Goal: Complete application form: Complete application form

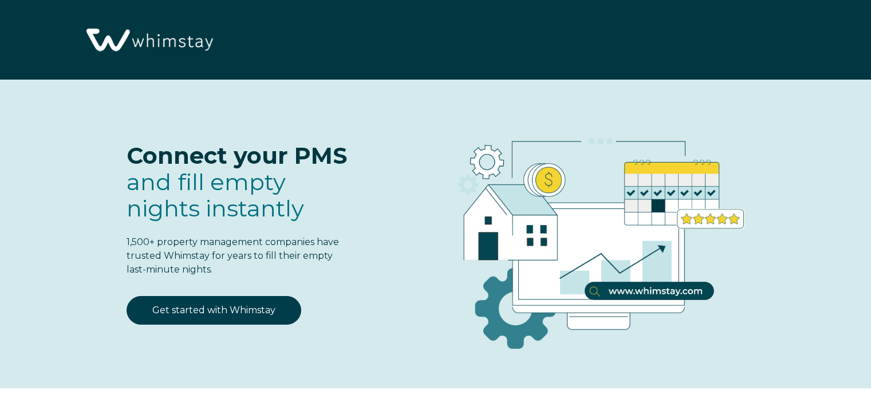
select select "US"
select select "Standard"
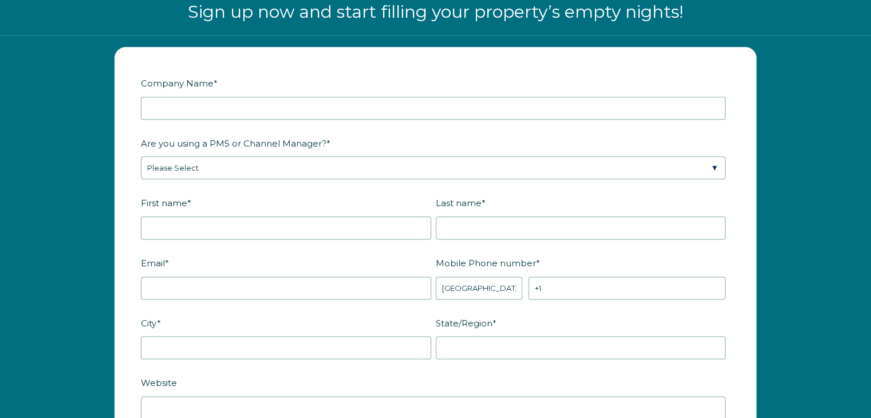
scroll to position [1409, 0]
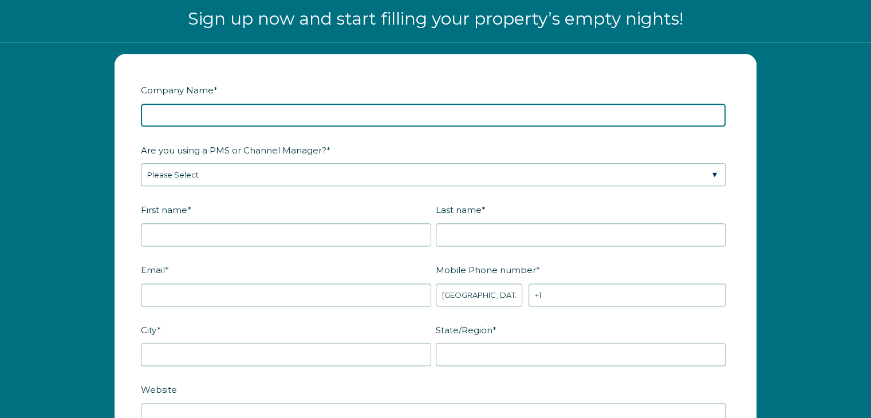
click at [177, 105] on input "Company Name *" at bounding box center [433, 115] width 585 height 23
type input "Barnes Beach Houses"
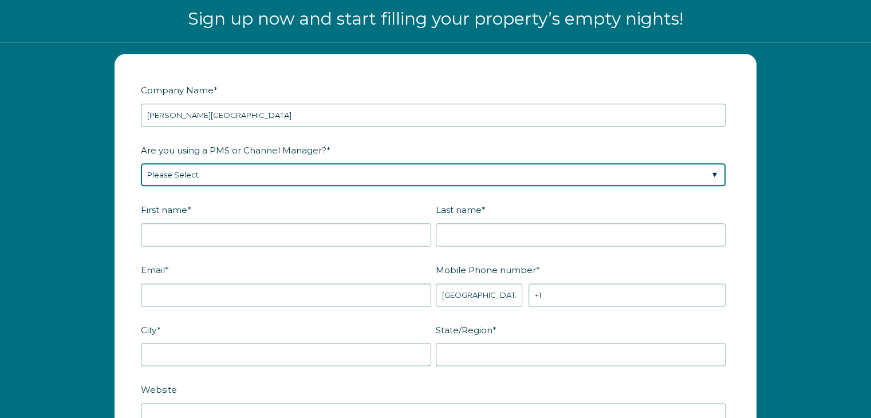
click at [194, 170] on select "Please Select Barefoot BookingPal Boost Brightside CiiRUS Escapia Guesty Hostaw…" at bounding box center [433, 174] width 585 height 23
select select "OwnerRez"
click at [141, 163] on select "Please Select Barefoot BookingPal Boost Brightside CiiRUS Escapia Guesty Hostaw…" at bounding box center [433, 174] width 585 height 23
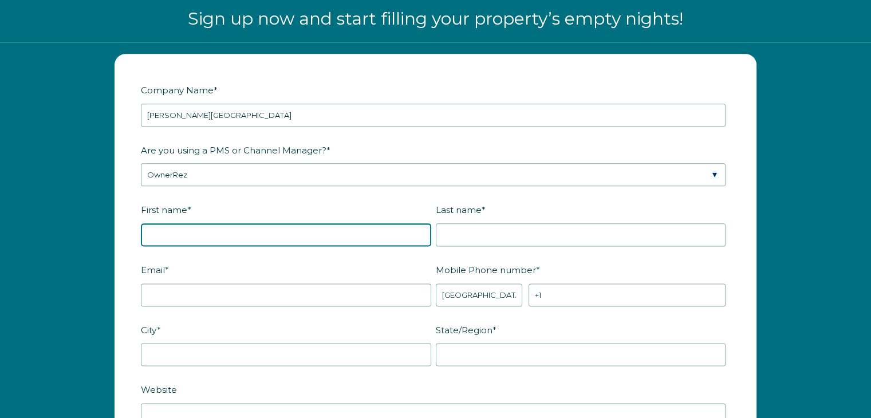
click at [194, 231] on input "First name *" at bounding box center [286, 234] width 290 height 23
type input "[PERSON_NAME]"
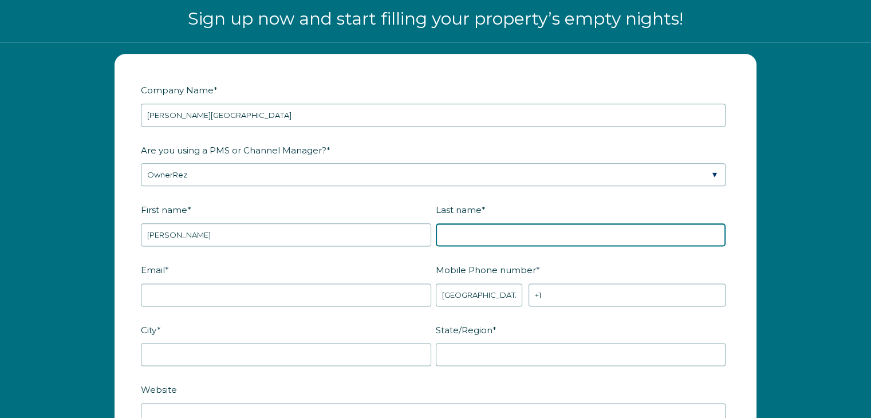
type input "[PERSON_NAME]"
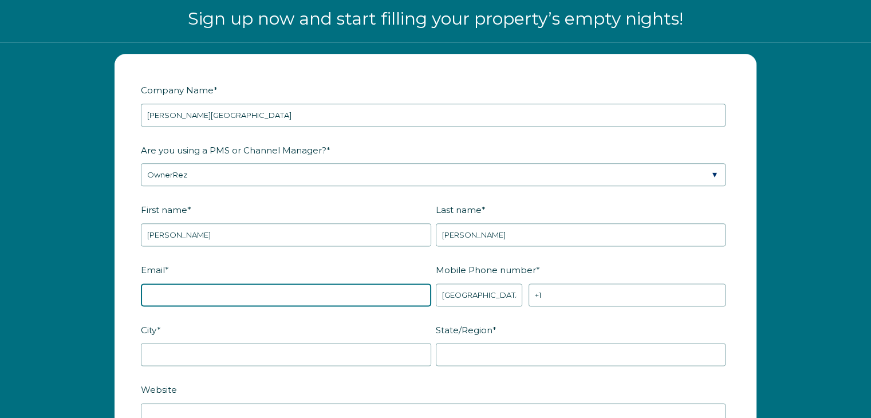
type input "dbarnes52@outlook.com"
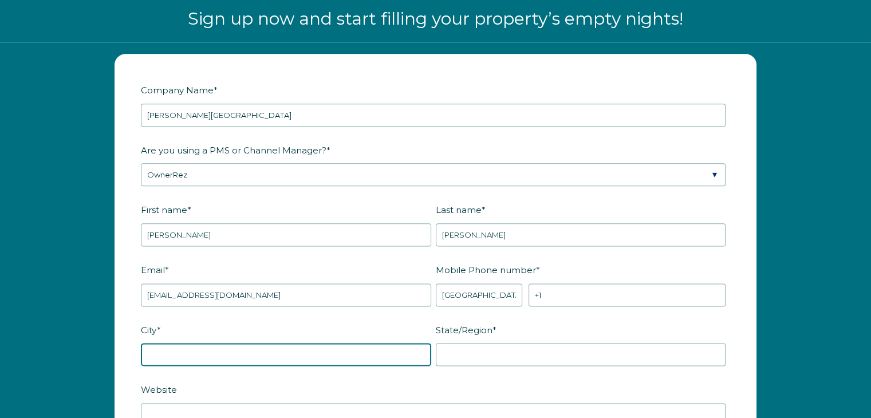
type input "Mansfield"
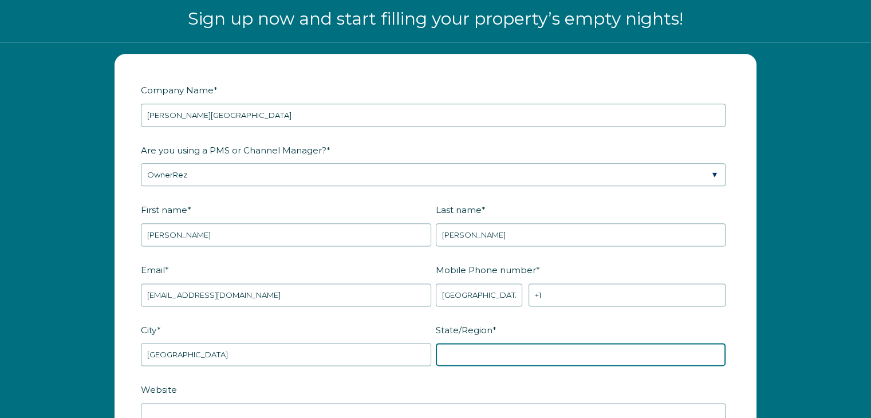
type input "TX"
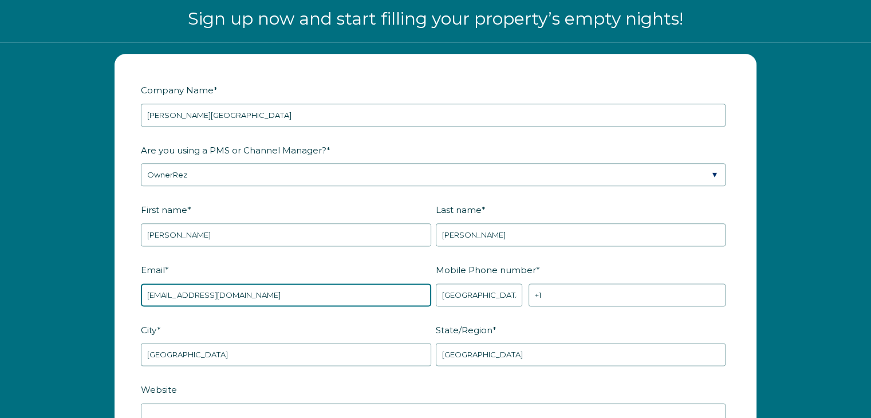
drag, startPoint x: 272, startPoint y: 300, endPoint x: 135, endPoint y: 315, distance: 137.7
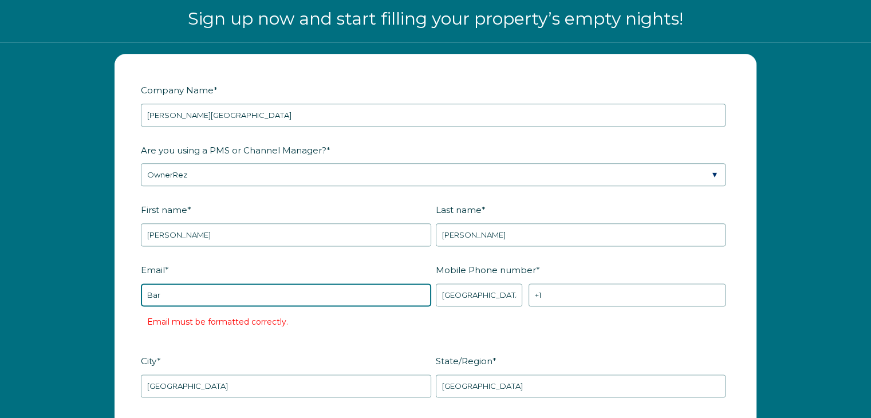
type input "[EMAIL_ADDRESS][DOMAIN_NAME]"
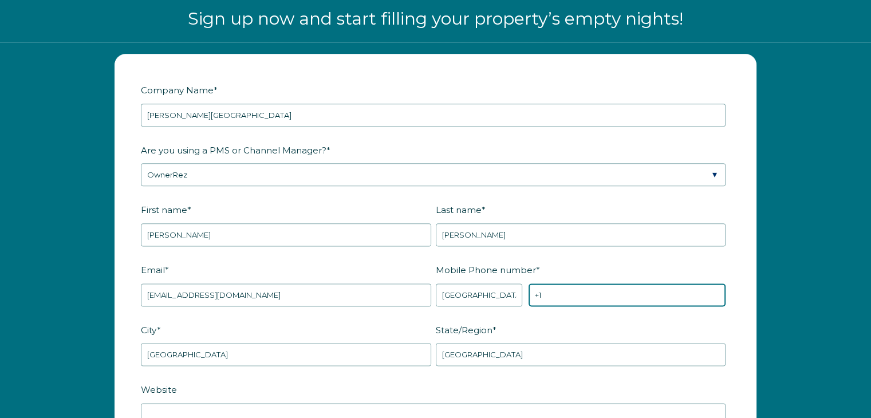
click at [550, 289] on input "+1" at bounding box center [626, 294] width 197 height 23
type input "[PHONE_NUMBER]"
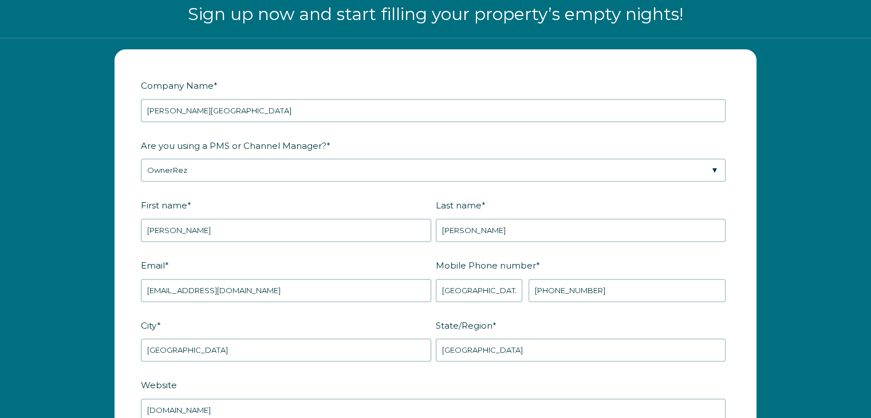
scroll to position [1665, 0]
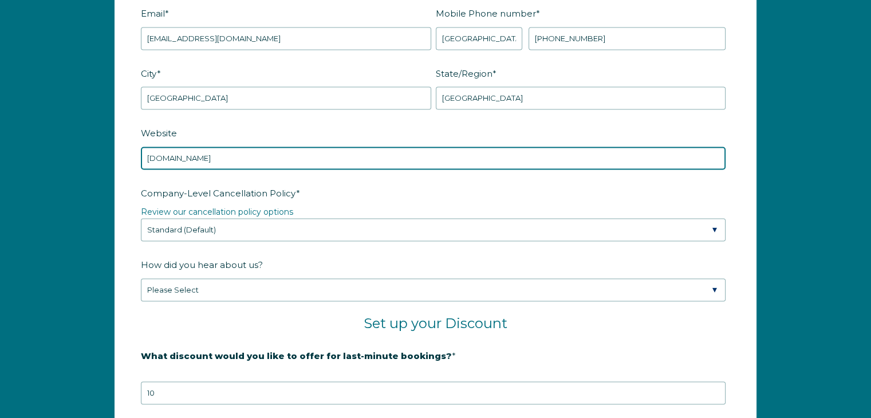
drag, startPoint x: 258, startPoint y: 159, endPoint x: 141, endPoint y: 162, distance: 117.4
click at [136, 163] on form "Company Name * Barnes Beach Houses Are you using a PMS or Channel Manager? * Pl…" at bounding box center [435, 221] width 641 height 847
paste input "https://www.barnesbeachhouses.com/"
type input "https://www.barnesbeachhouses.com/"
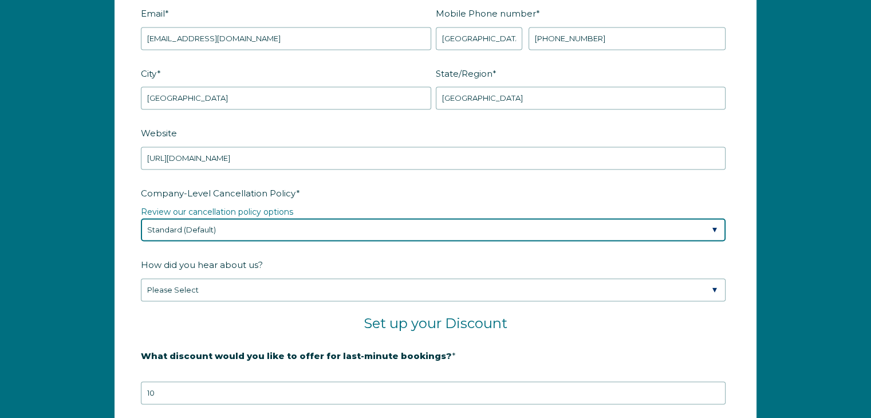
click at [247, 226] on select "Please Select Partial Standard (Default) Moderate Strict" at bounding box center [433, 229] width 585 height 23
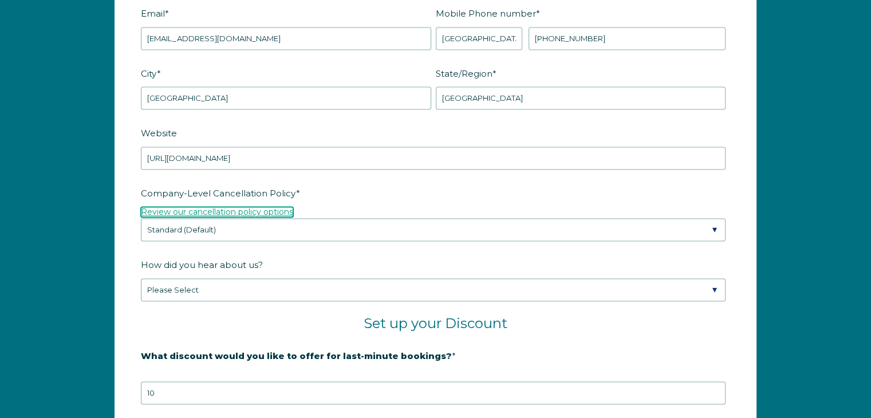
click at [251, 207] on link "Review our cancellation policy options" at bounding box center [217, 212] width 152 height 10
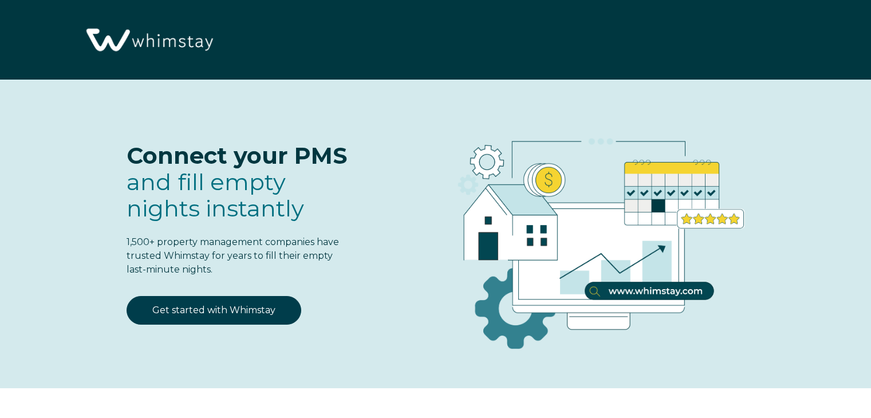
select select "US"
select select "Standard"
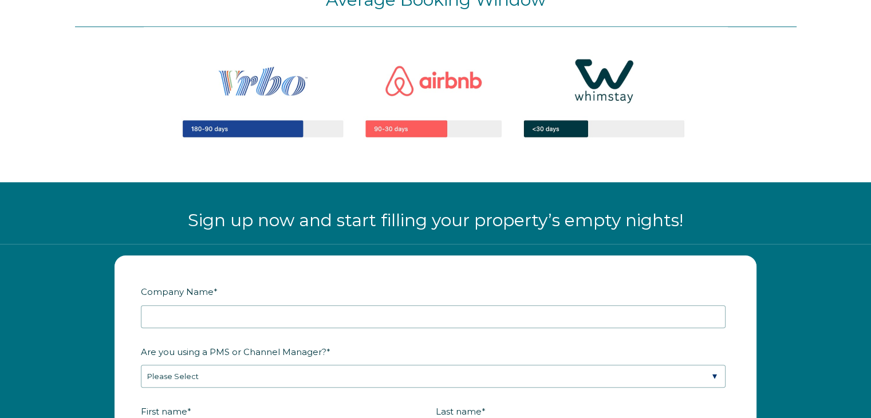
scroll to position [1264, 0]
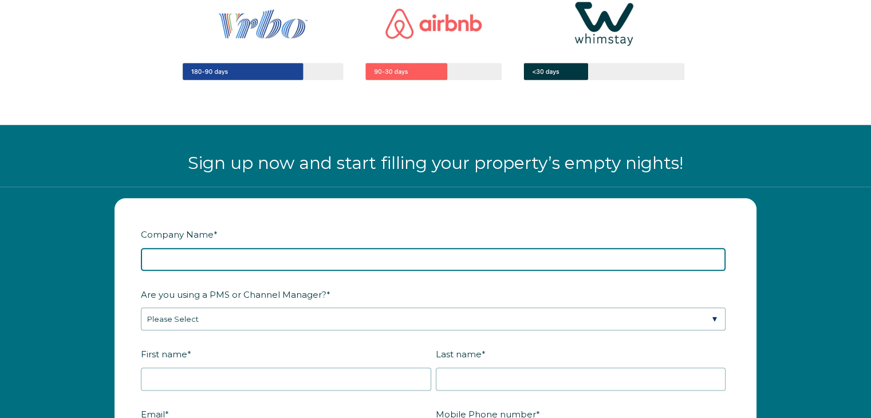
click at [211, 266] on input "Company Name *" at bounding box center [433, 259] width 585 height 23
type input "[PERSON_NAME][GEOGRAPHIC_DATA]"
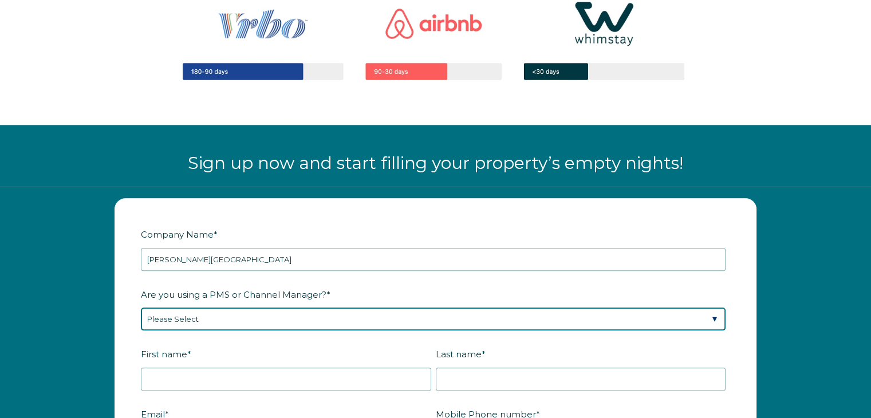
click at [247, 312] on select "Please Select Barefoot BookingPal Boost Brightside CiiRUS Escapia Guesty Hostaw…" at bounding box center [433, 318] width 585 height 23
select select "OwnerRez"
click at [141, 307] on select "Please Select Barefoot BookingPal Boost Brightside CiiRUS Escapia Guesty Hostaw…" at bounding box center [433, 318] width 585 height 23
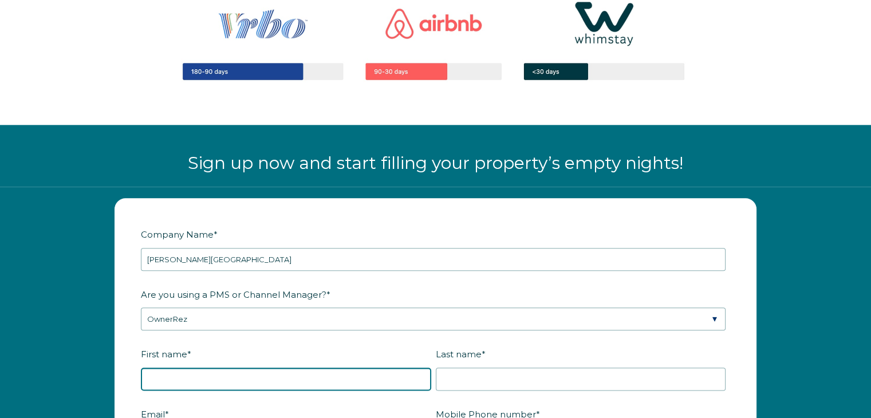
click at [183, 379] on input "First name *" at bounding box center [286, 379] width 290 height 23
type input "Deanna"
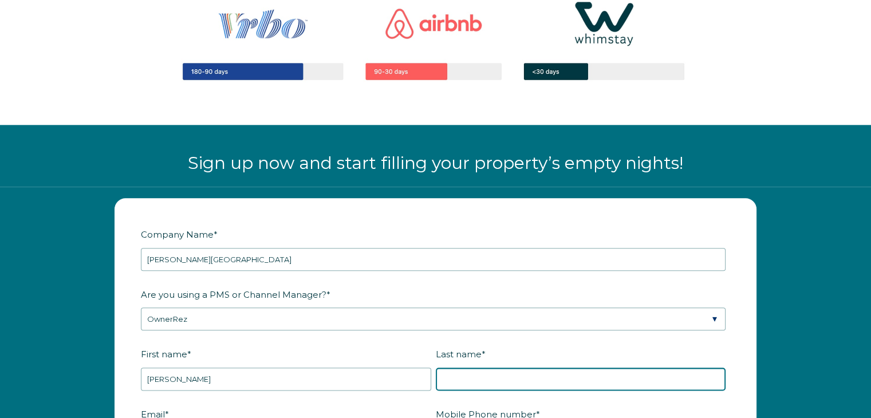
type input "Barnes"
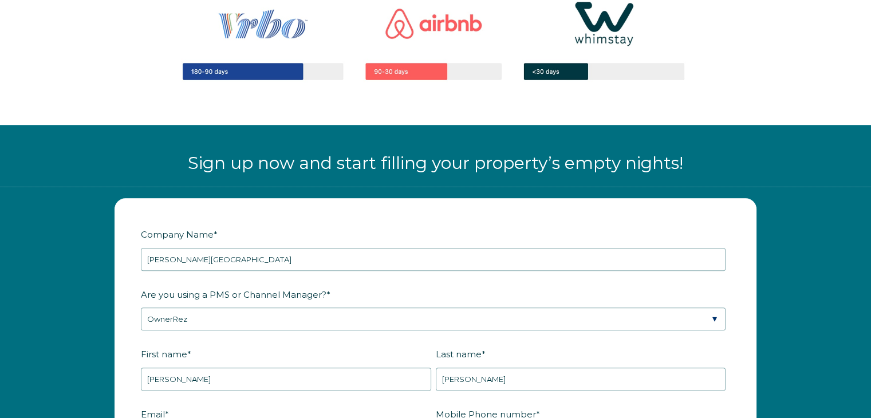
type input "dbarnes52@outlook.com"
type input "Mansfield"
type input "TX"
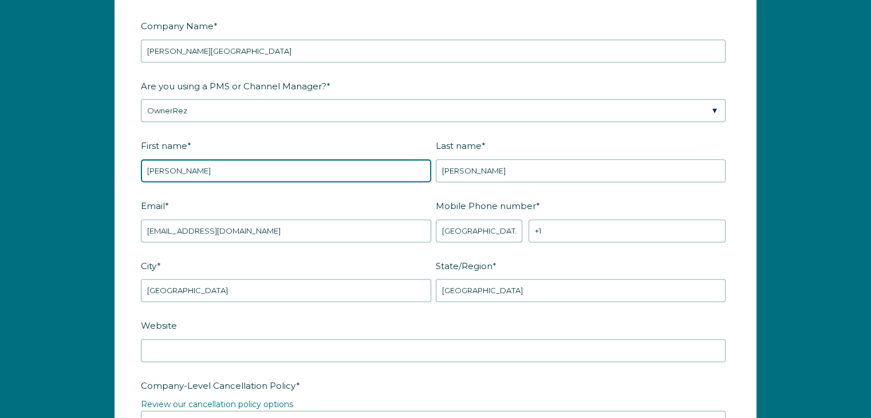
scroll to position [1493, 0]
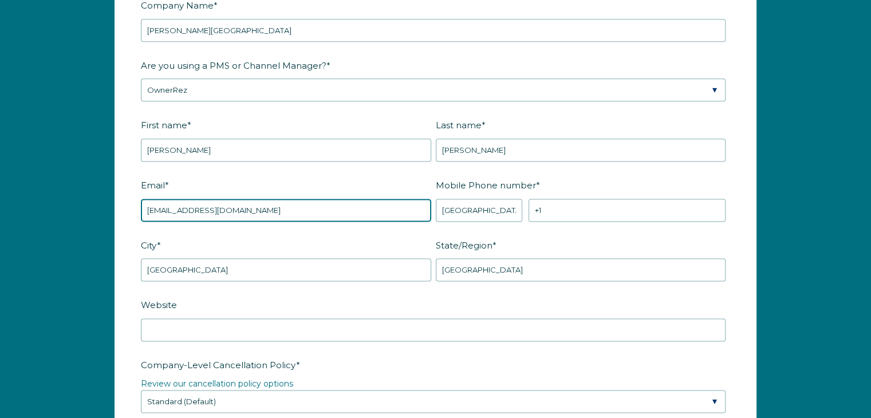
drag, startPoint x: 251, startPoint y: 202, endPoint x: 82, endPoint y: 213, distance: 169.3
click at [82, 213] on div "Company Name * Barnes Beach Houses Are you using a PMS or Channel Manager? * Pl…" at bounding box center [435, 399] width 871 height 883
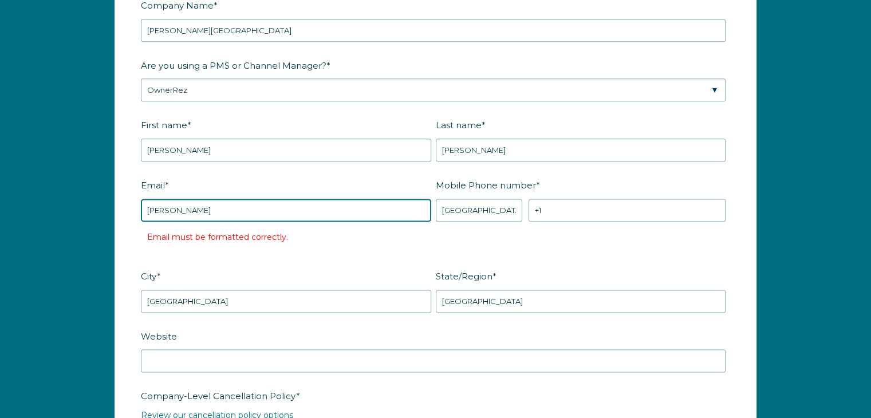
type input "[EMAIL_ADDRESS][DOMAIN_NAME]"
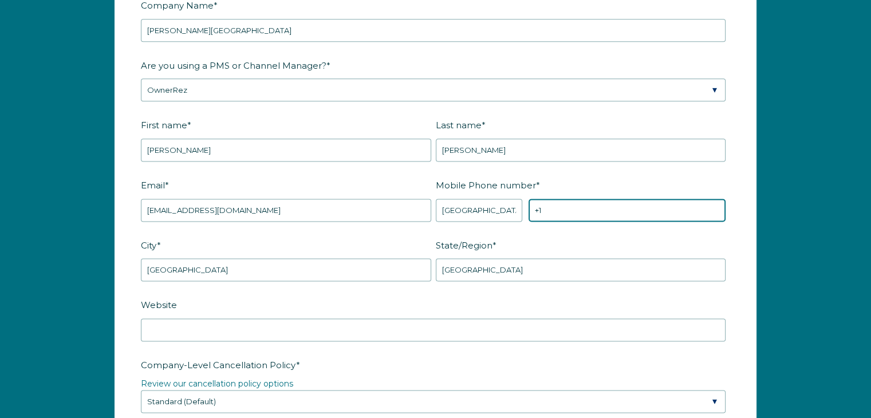
click at [561, 202] on input "+1" at bounding box center [626, 210] width 197 height 23
type input "[PHONE_NUMBER]"
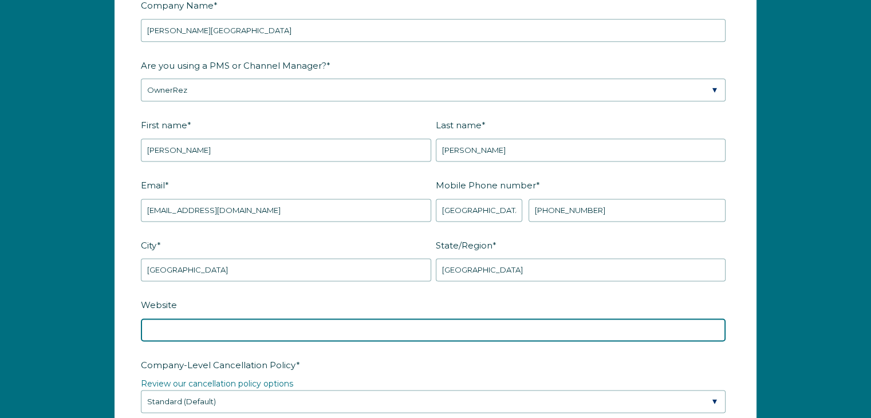
paste input "https://www.barnesbeachhouses.com/"
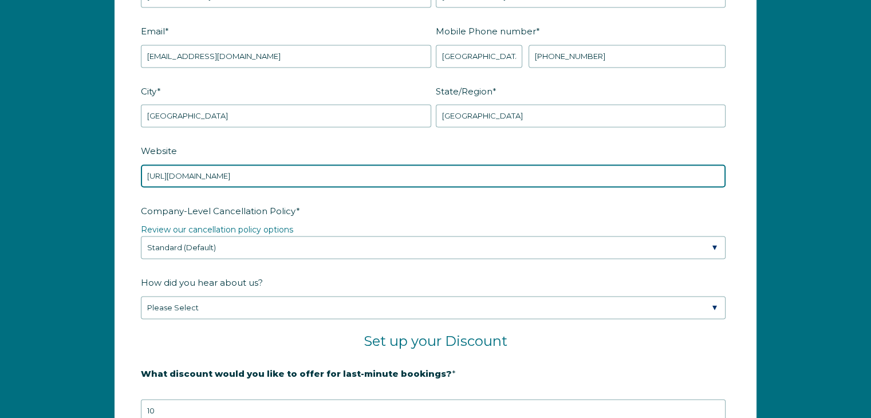
scroll to position [1665, 0]
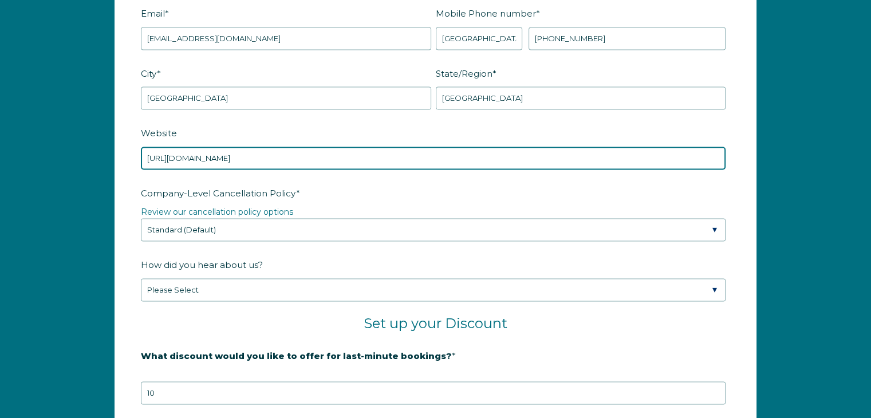
type input "https://www.barnesbeachhouses.com/"
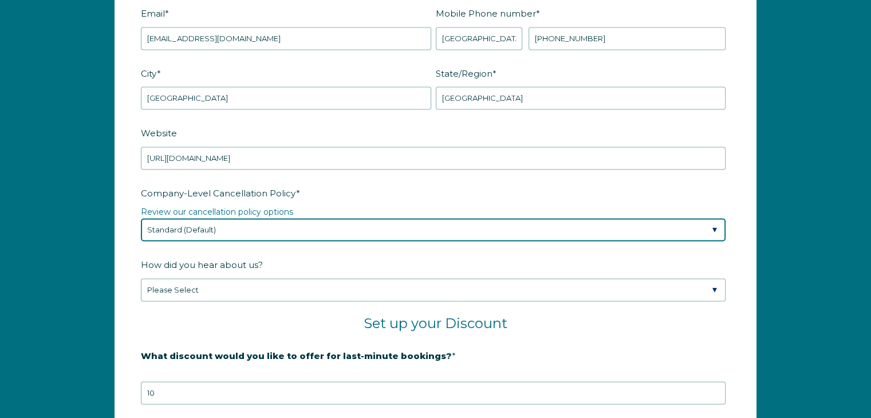
click at [403, 223] on select "Please Select Partial Standard (Default) Moderate Strict" at bounding box center [433, 229] width 585 height 23
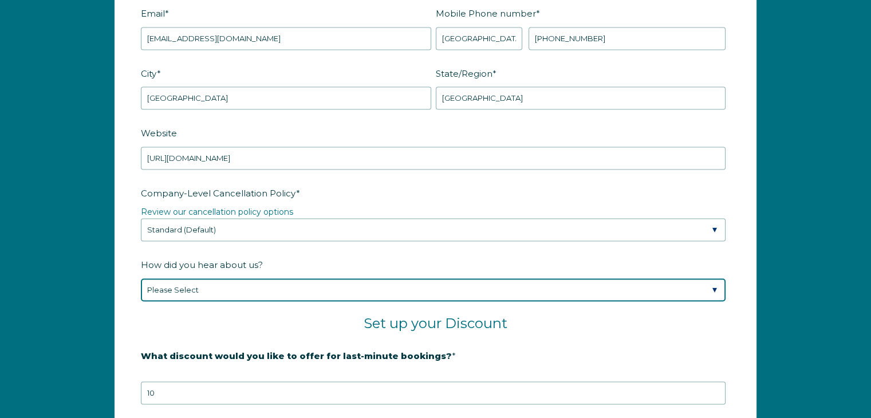
click at [356, 283] on select "Please Select Found Whimstay through a Google search Spoke to a Whimstay salesp…" at bounding box center [433, 289] width 585 height 23
select select "Social Media"
click at [141, 278] on select "Please Select Found Whimstay through a Google search Spoke to a Whimstay salesp…" at bounding box center [433, 289] width 585 height 23
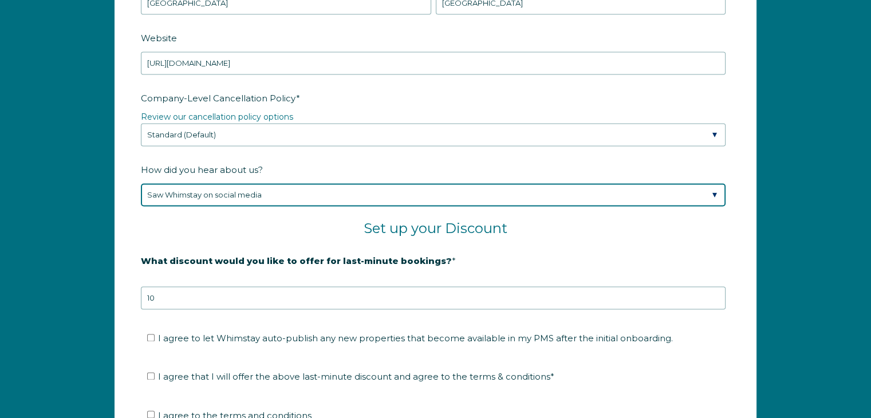
scroll to position [1780, 0]
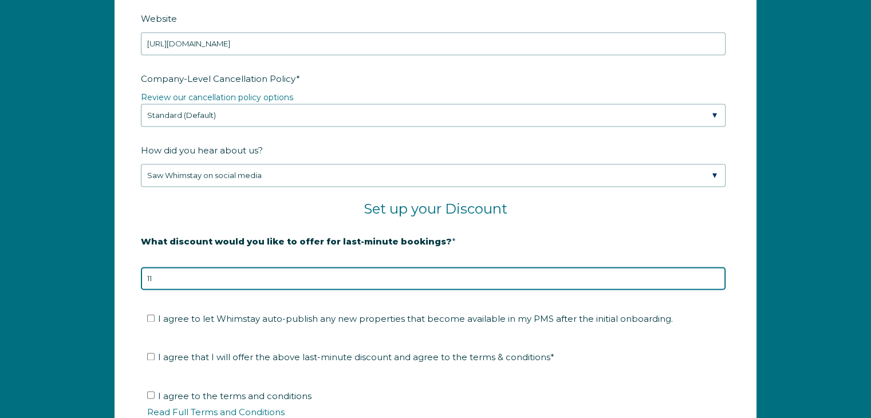
click at [713, 271] on input "11" at bounding box center [433, 278] width 585 height 23
click at [713, 271] on input "12" at bounding box center [433, 278] width 585 height 23
click at [713, 271] on input "13" at bounding box center [433, 278] width 585 height 23
click at [713, 271] on input "14" at bounding box center [433, 278] width 585 height 23
click at [713, 271] on input "15" at bounding box center [433, 278] width 585 height 23
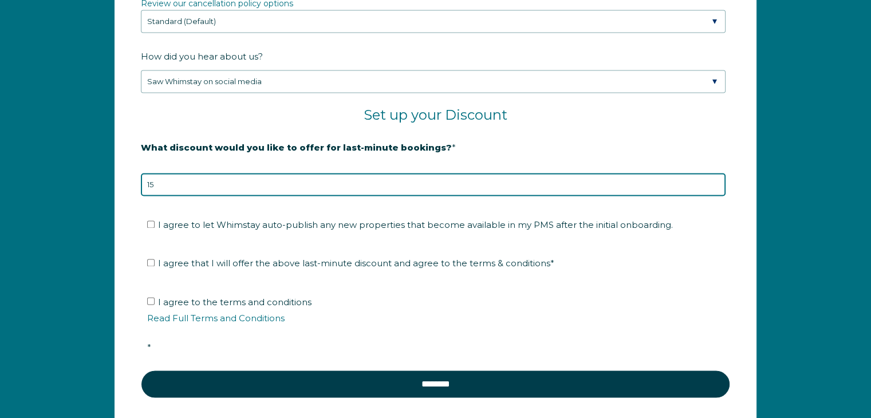
scroll to position [1894, 0]
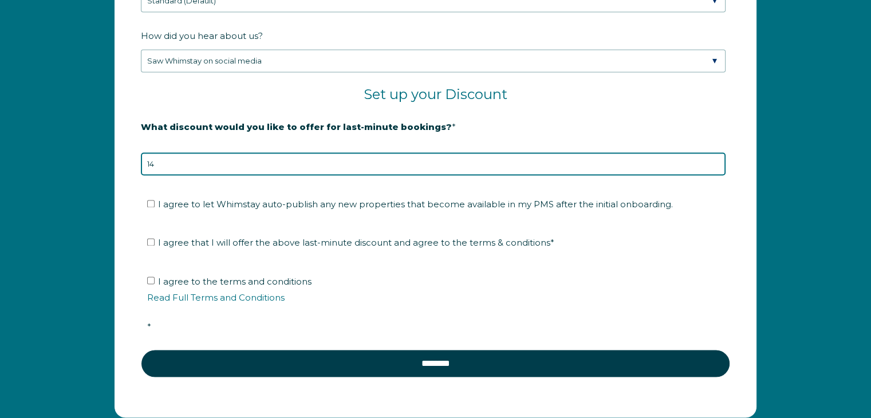
click at [713, 160] on input "14" at bounding box center [433, 163] width 585 height 23
click at [713, 160] on input "13" at bounding box center [433, 163] width 585 height 23
click at [713, 160] on input "12" at bounding box center [433, 163] width 585 height 23
click at [713, 160] on input "11" at bounding box center [433, 163] width 585 height 23
type input "10"
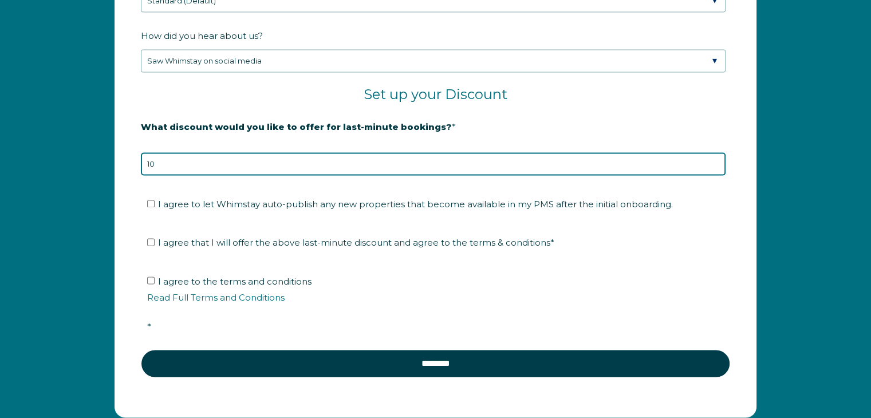
click at [713, 160] on input "10" at bounding box center [433, 163] width 585 height 23
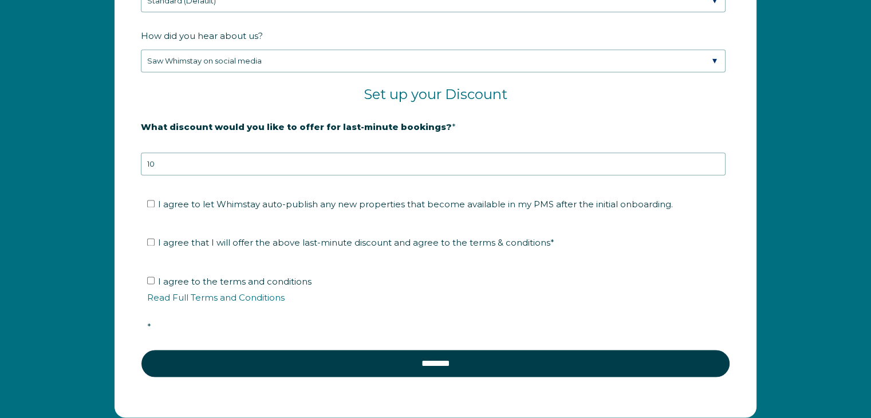
click at [151, 234] on li "I agree that I will offer the above last-minute discount and agree to the terms…" at bounding box center [439, 243] width 585 height 18
click at [152, 277] on input "I agree to the terms and conditions Read Full Terms and Conditions *" at bounding box center [150, 280] width 7 height 7
checkbox input "true"
drag, startPoint x: 151, startPoint y: 196, endPoint x: 153, endPoint y: 214, distance: 17.3
click at [151, 200] on input "I agree to let Whimstay auto-publish any new properties that become available i…" at bounding box center [150, 203] width 7 height 7
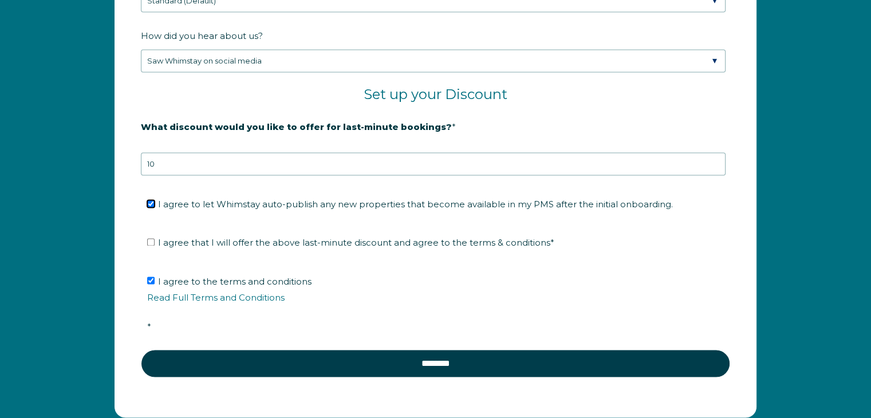
checkbox input "true"
click at [153, 238] on input "I agree that I will offer the above last-minute discount and agree to the terms…" at bounding box center [150, 241] width 7 height 7
checkbox input "true"
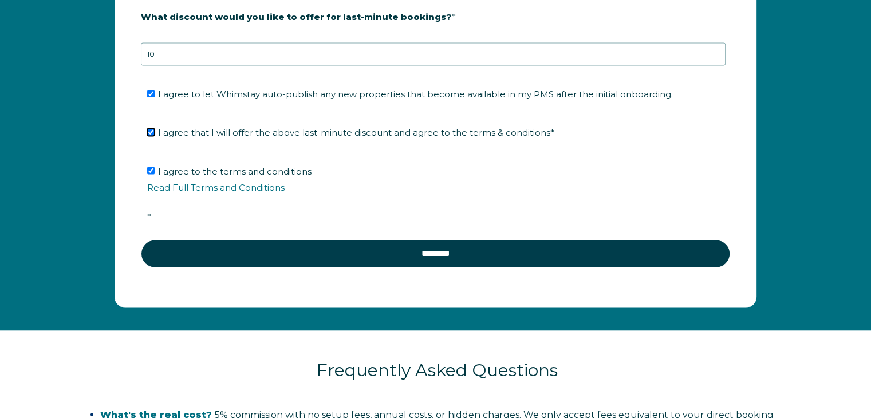
scroll to position [2009, 0]
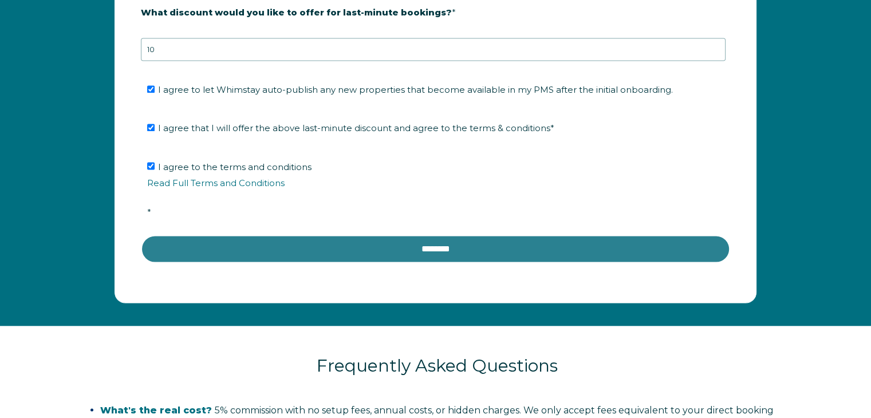
click at [306, 247] on input "********" at bounding box center [435, 248] width 589 height 27
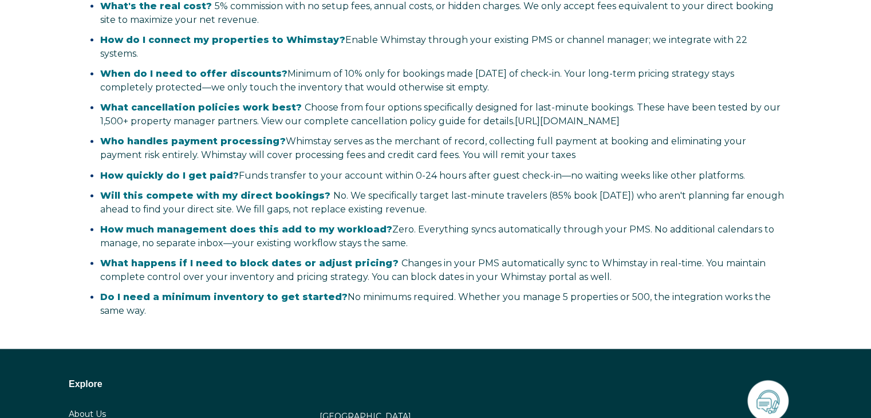
select select "US"
select select "Standard"
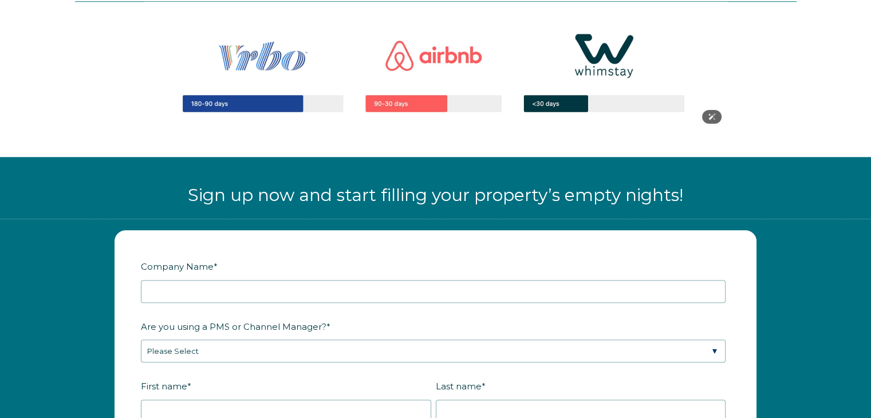
scroll to position [1244, 0]
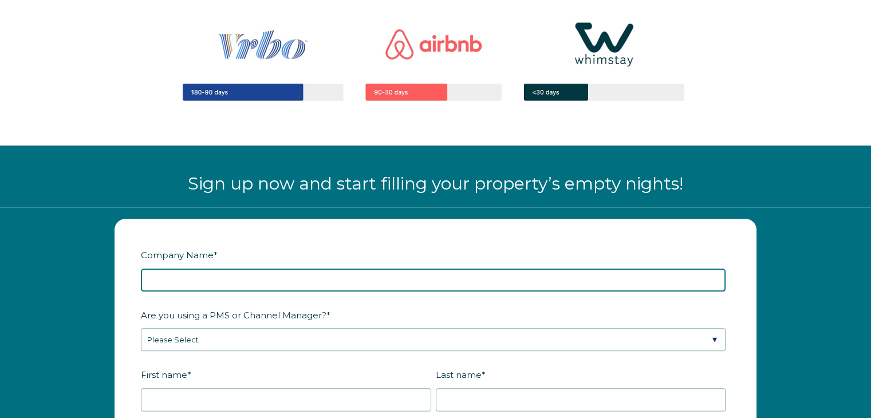
click at [168, 280] on input "Company Name *" at bounding box center [433, 280] width 585 height 23
type input "Barnes Beach Houses"
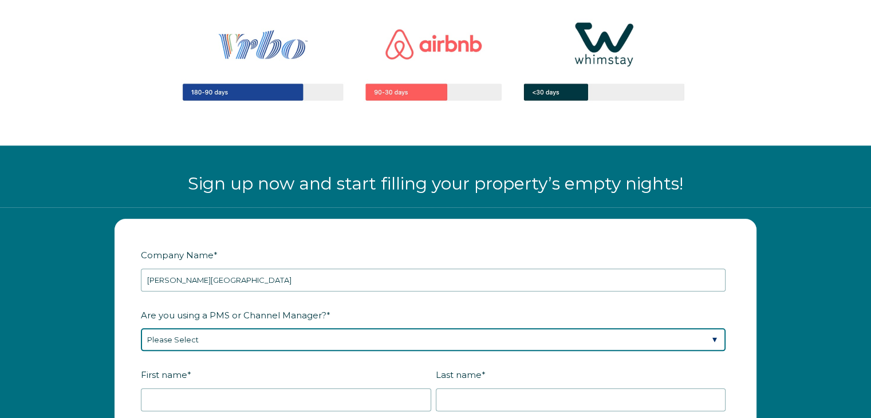
click at [169, 339] on select "Please Select Barefoot BookingPal Boost Brightside CiiRUS Escapia Guesty Hostaw…" at bounding box center [433, 339] width 585 height 23
select select "OwnerRez"
click at [141, 328] on select "Please Select Barefoot BookingPal Boost Brightside CiiRUS Escapia Guesty Hostaw…" at bounding box center [433, 339] width 585 height 23
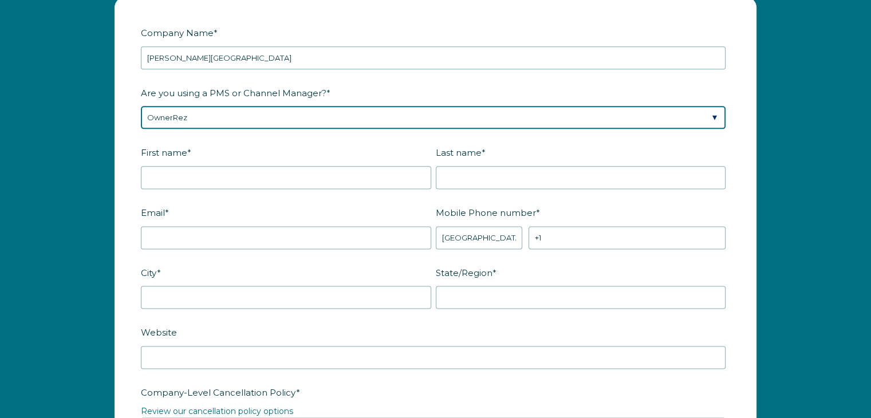
scroll to position [1473, 0]
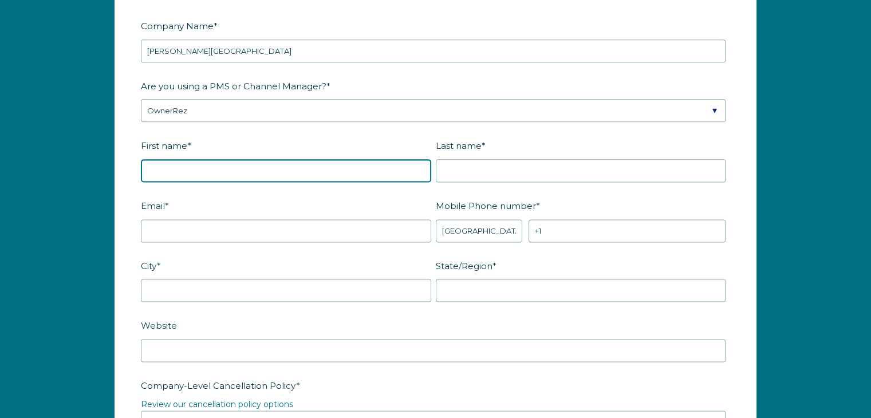
click at [169, 170] on input "First name *" at bounding box center [286, 170] width 290 height 23
type input "[PERSON_NAME]"
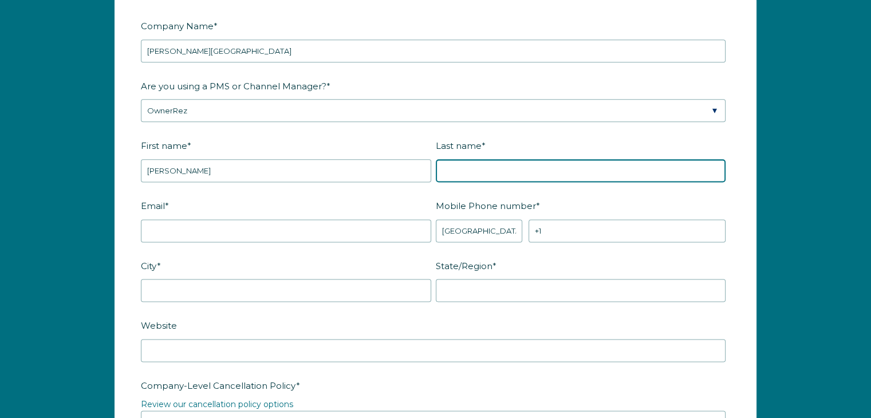
type input "[PERSON_NAME]"
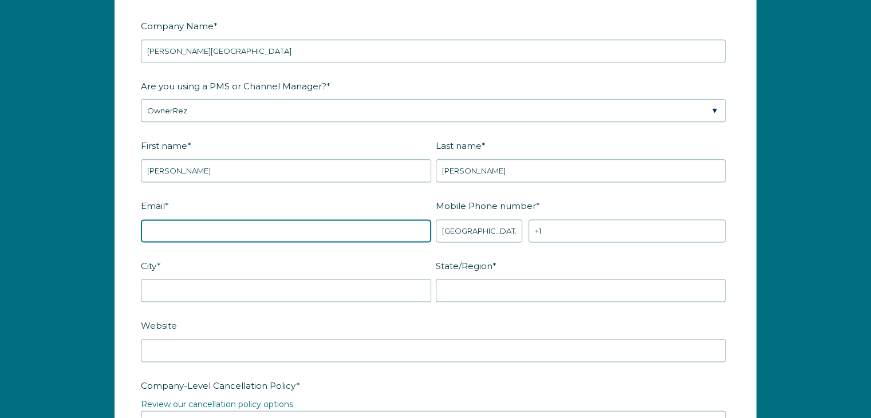
type input "dbarnes52@outlook.com"
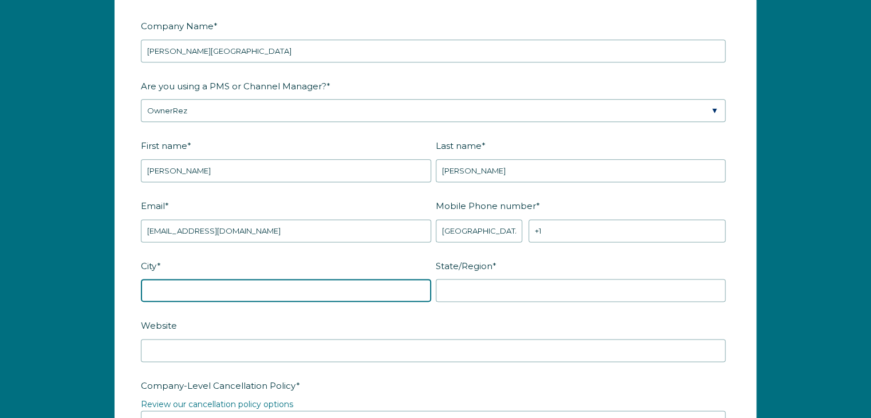
type input "Mansfield"
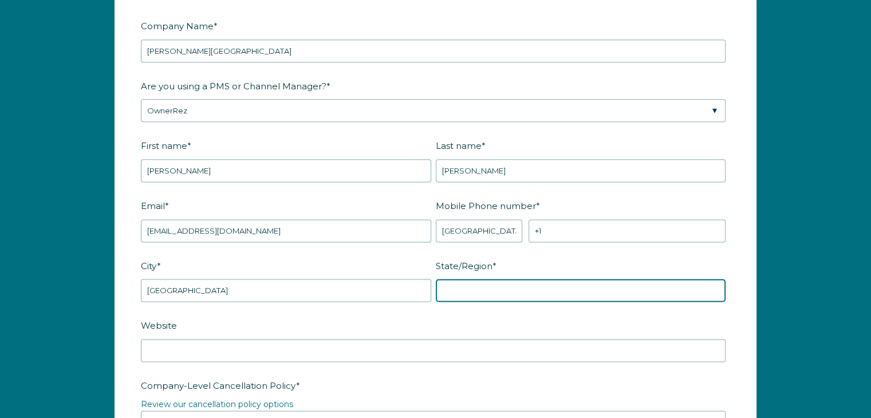
type input "TX"
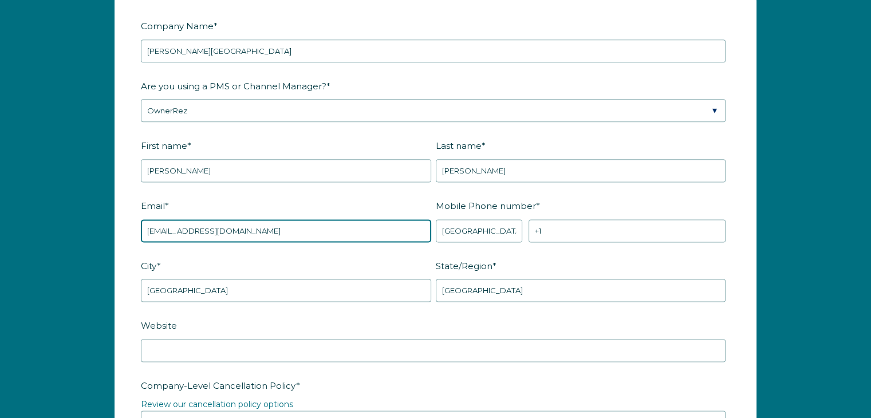
drag, startPoint x: 231, startPoint y: 227, endPoint x: 82, endPoint y: 221, distance: 148.4
click at [77, 242] on div "Company Name * Barnes Beach Houses Are you using a PMS or Channel Manager? * Pl…" at bounding box center [435, 419] width 871 height 883
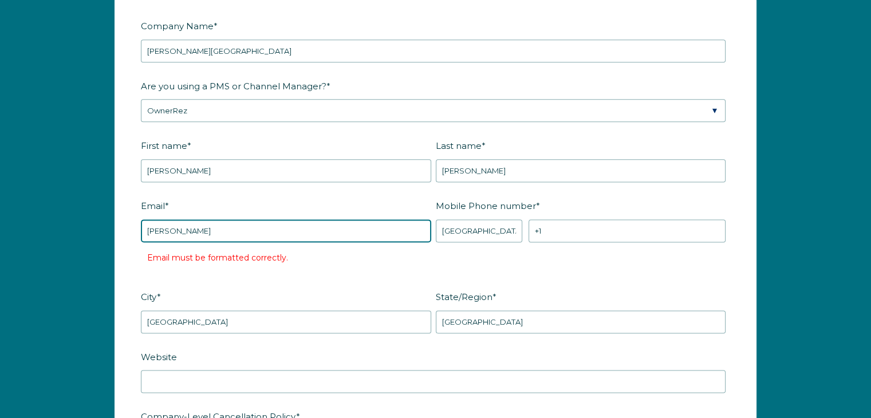
type input "[EMAIL_ADDRESS][DOMAIN_NAME]"
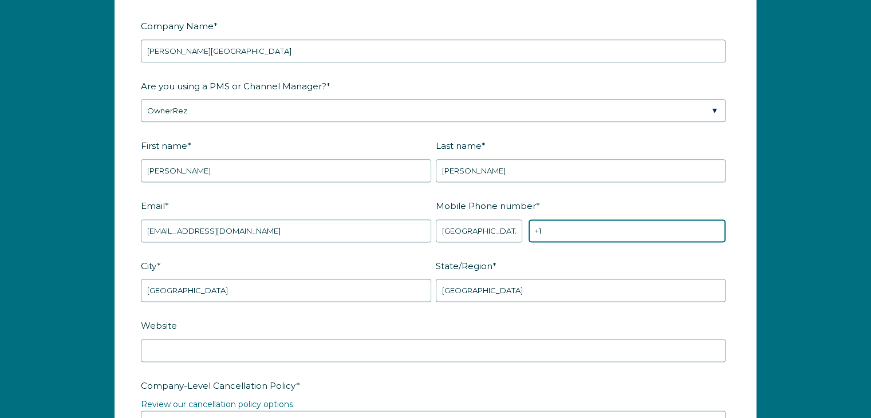
click at [544, 228] on input "+1" at bounding box center [626, 230] width 197 height 23
type input "[PHONE_NUMBER]"
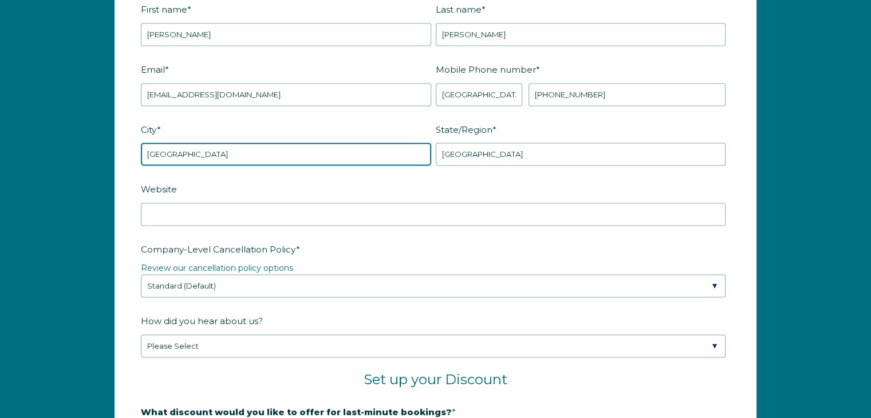
scroll to position [1644, 0]
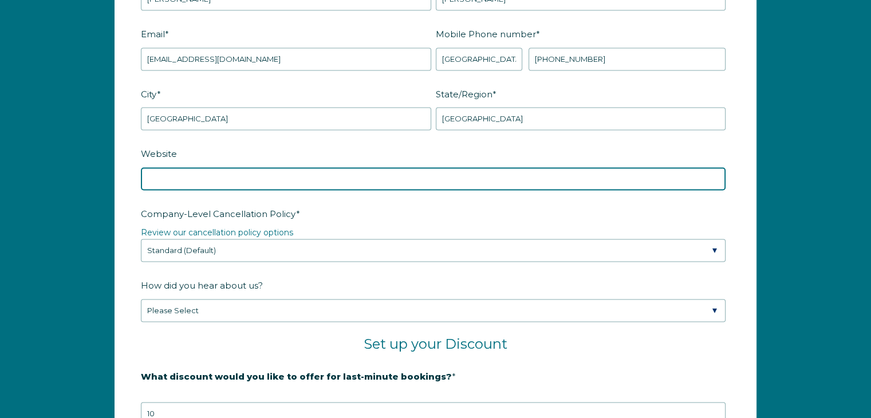
click at [275, 170] on input "Website" at bounding box center [433, 178] width 585 height 23
paste input "https://www.barnesbeachhouses.com/"
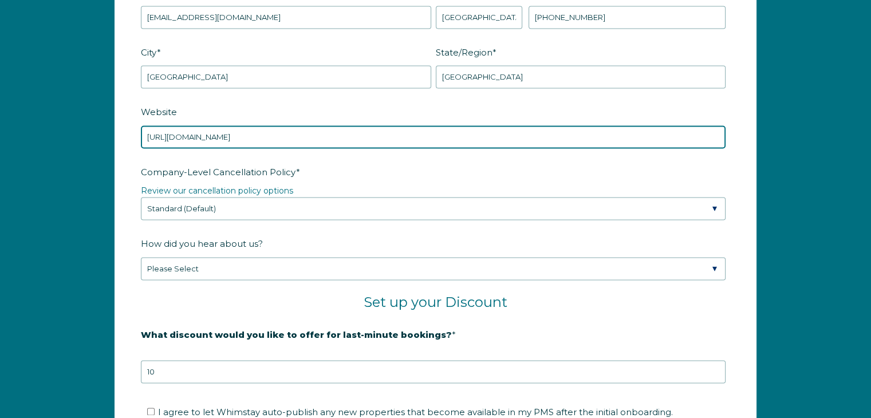
scroll to position [1759, 0]
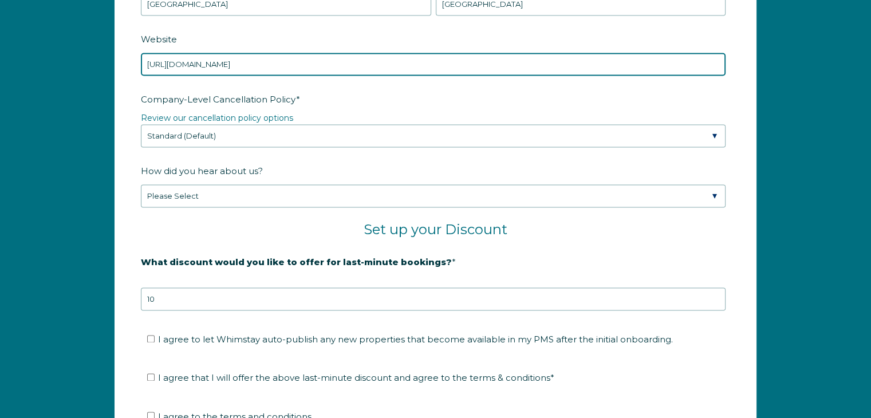
type input "https://www.barnesbeachhouses.com/"
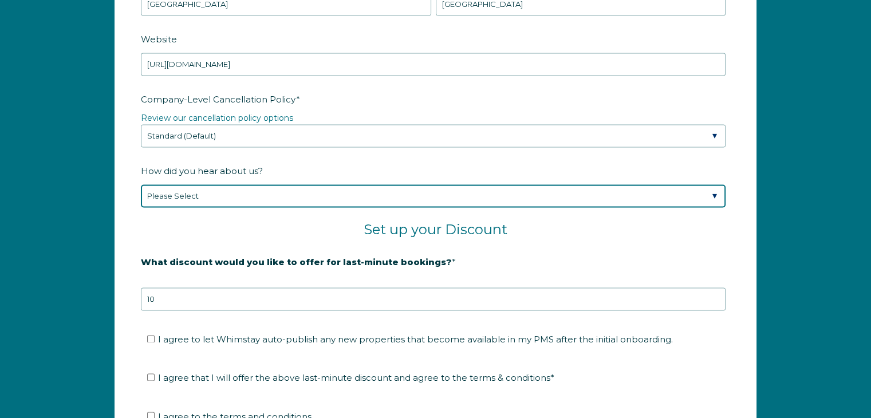
click at [239, 196] on select "Please Select Found Whimstay through a Google search Spoke to a Whimstay salesp…" at bounding box center [433, 195] width 585 height 23
select select "Social Media"
click at [141, 184] on select "Please Select Found Whimstay through a Google search Spoke to a Whimstay salesp…" at bounding box center [433, 195] width 585 height 23
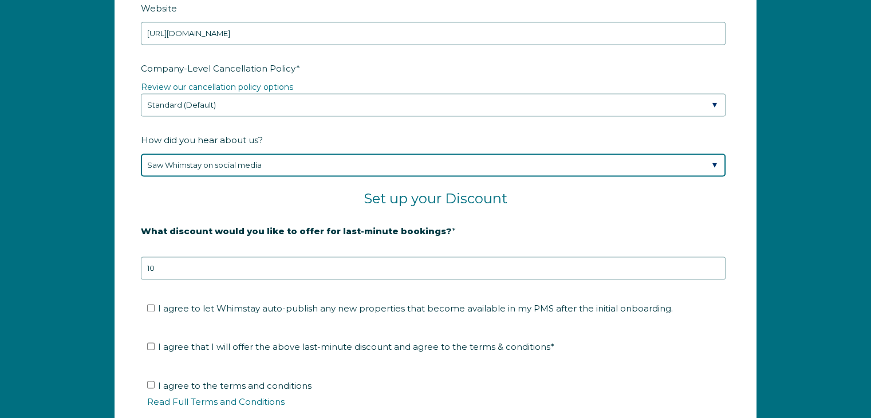
scroll to position [1816, 0]
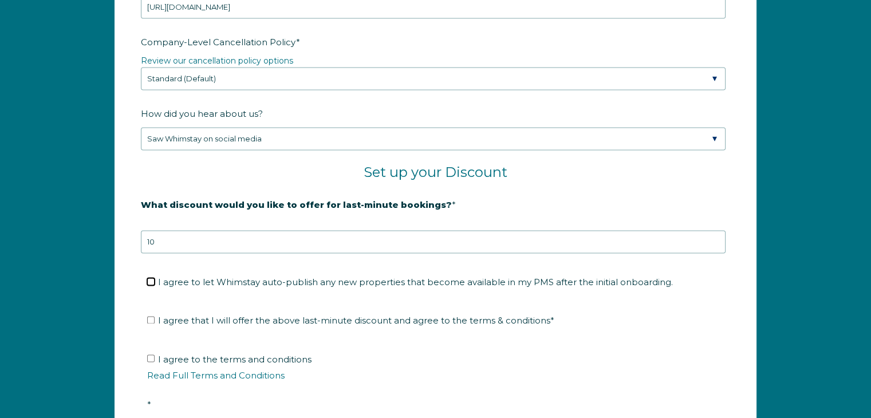
click at [152, 279] on input "I agree to let Whimstay auto-publish any new properties that become available i…" at bounding box center [150, 281] width 7 height 7
checkbox input "true"
click at [149, 320] on label "I agree that I will offer the above last-minute discount and agree to the terms…" at bounding box center [350, 320] width 407 height 11
click at [149, 320] on input "I agree that I will offer the above last-minute discount and agree to the terms…" at bounding box center [150, 319] width 7 height 7
checkbox input "true"
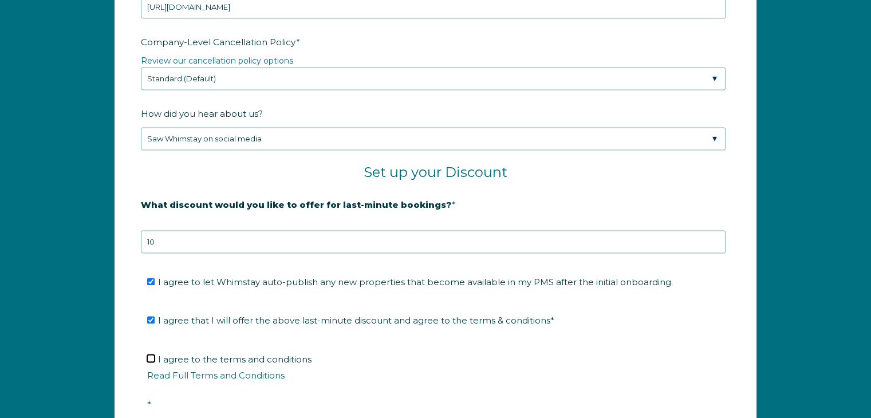
click at [151, 356] on input "I agree to the terms and conditions Read Full Terms and Conditions *" at bounding box center [150, 357] width 7 height 7
checkbox input "true"
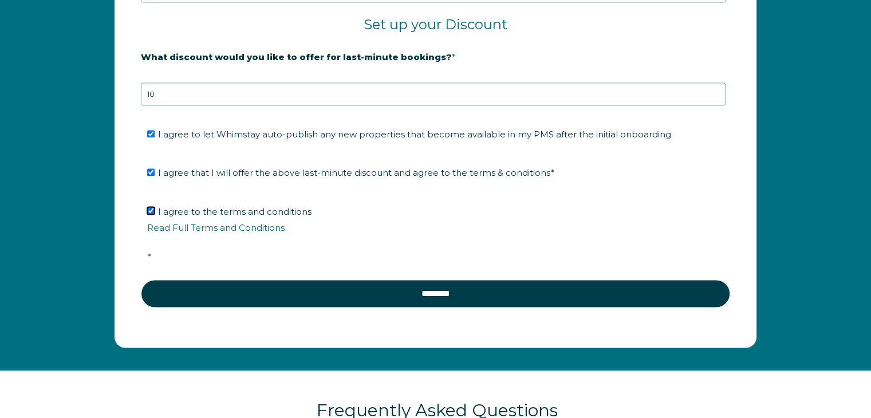
scroll to position [1988, 0]
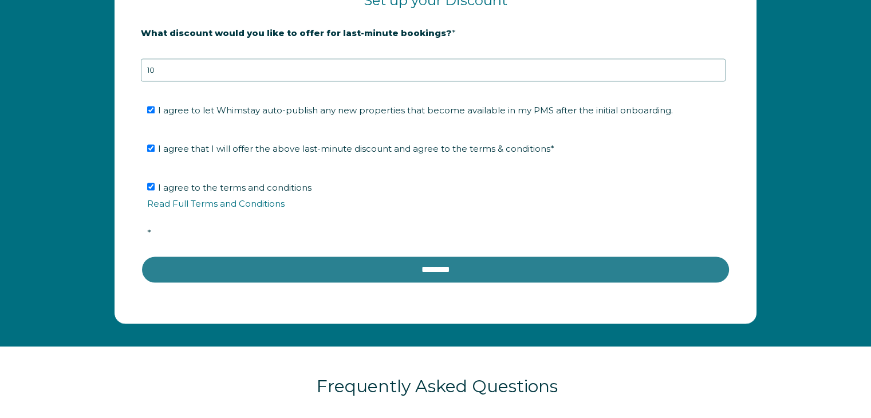
click at [449, 266] on input "********" at bounding box center [435, 268] width 589 height 27
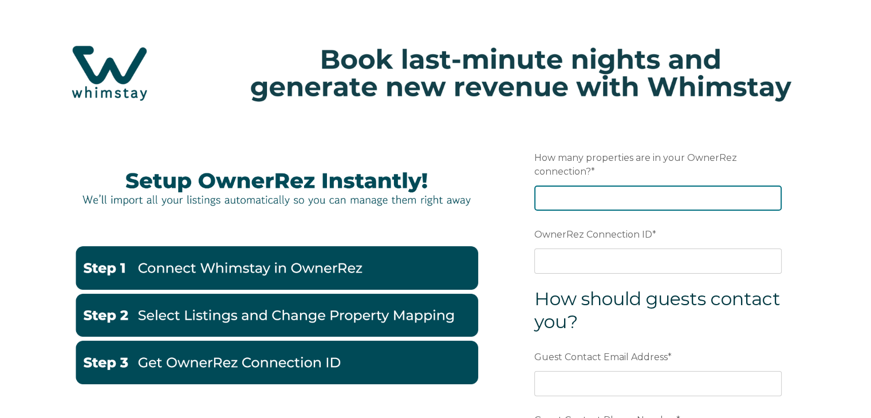
click at [657, 197] on input "How many properties are in your OwnerRez connection? *" at bounding box center [657, 198] width 247 height 25
type input "7"
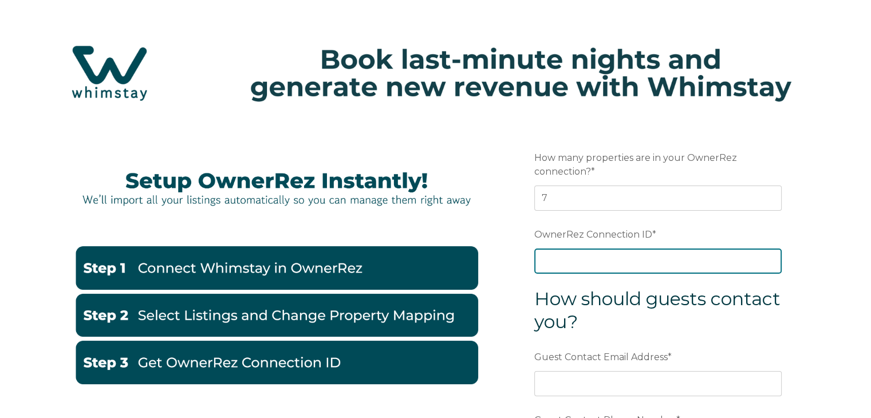
click at [614, 259] on input "OwnerRez Connection ID *" at bounding box center [657, 260] width 247 height 25
click at [561, 262] on input "OwnerRez Connection ID *" at bounding box center [657, 260] width 247 height 25
paste input "ora7ccddffb9x"
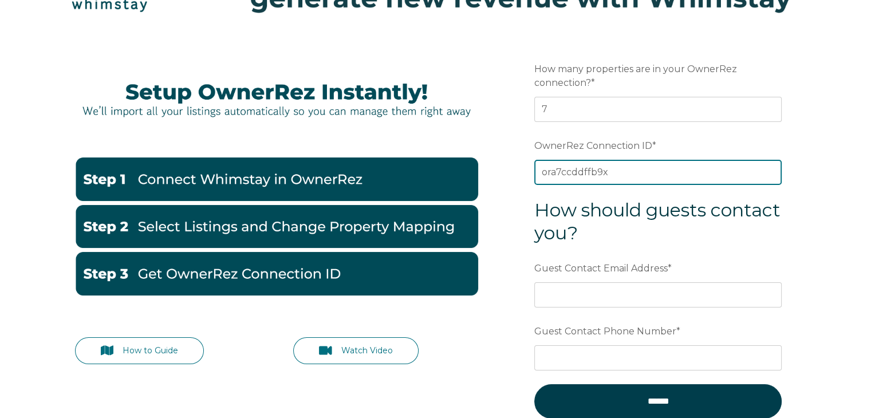
scroll to position [115, 0]
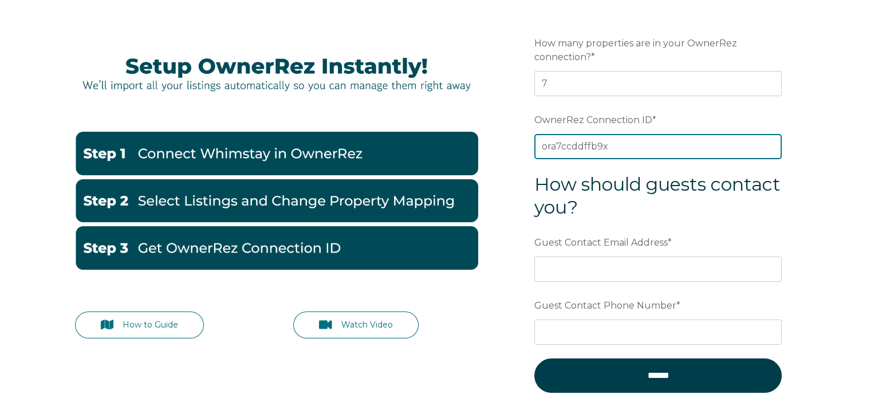
type input "ora7ccddffb9x"
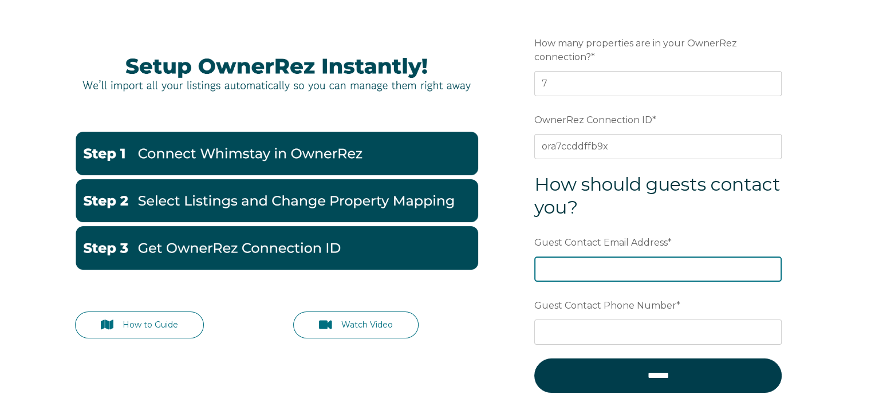
click at [563, 268] on input "Guest Contact Email Address *" at bounding box center [657, 269] width 247 height 25
type input "[EMAIL_ADDRESS][DOMAIN_NAME]"
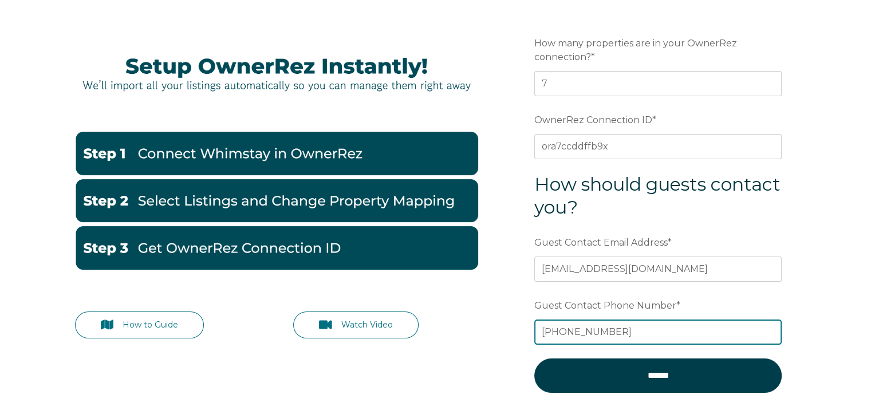
type input "[PHONE_NUMBER]"
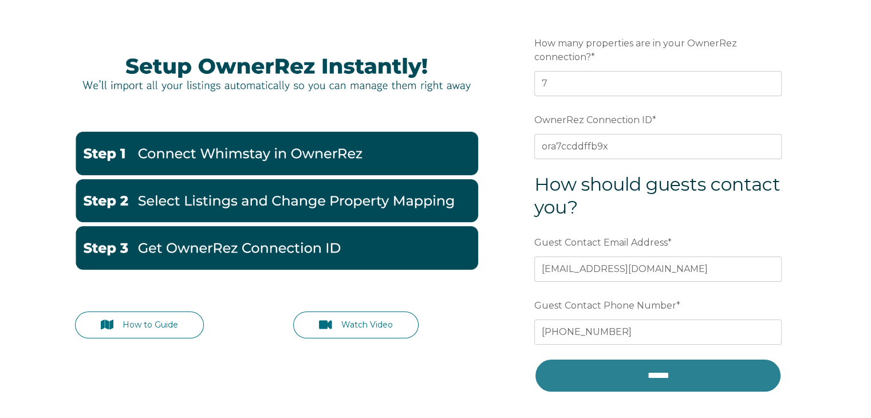
click at [660, 372] on input "******" at bounding box center [657, 375] width 247 height 34
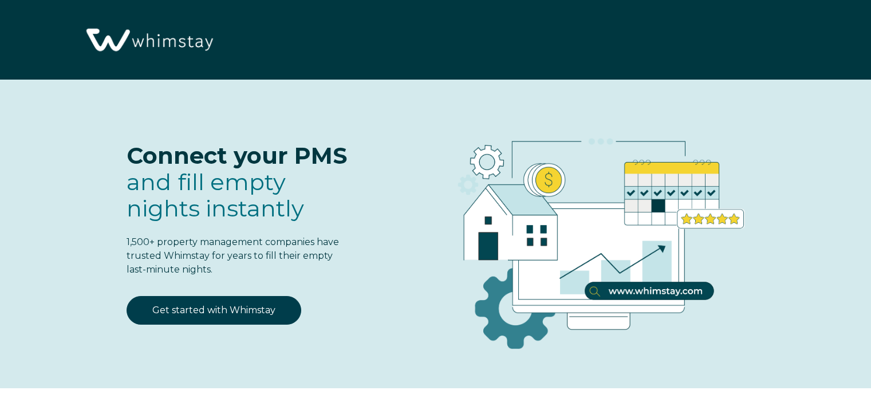
select select "US"
select select "Standard"
